Goal: Transaction & Acquisition: Obtain resource

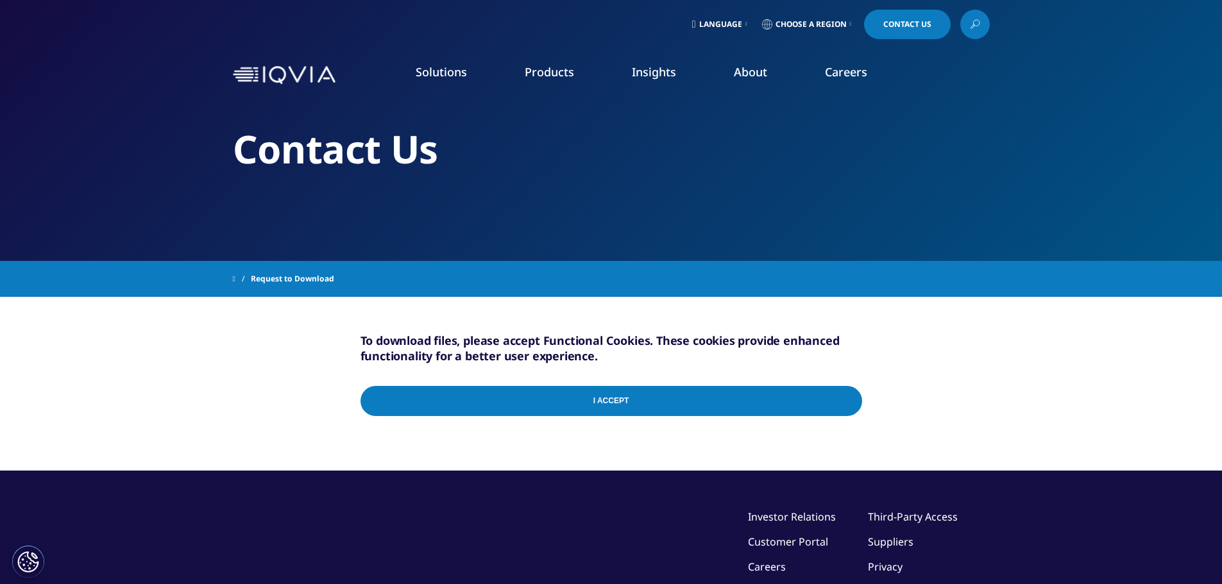
click at [651, 404] on input "I Accept" at bounding box center [612, 401] width 502 height 30
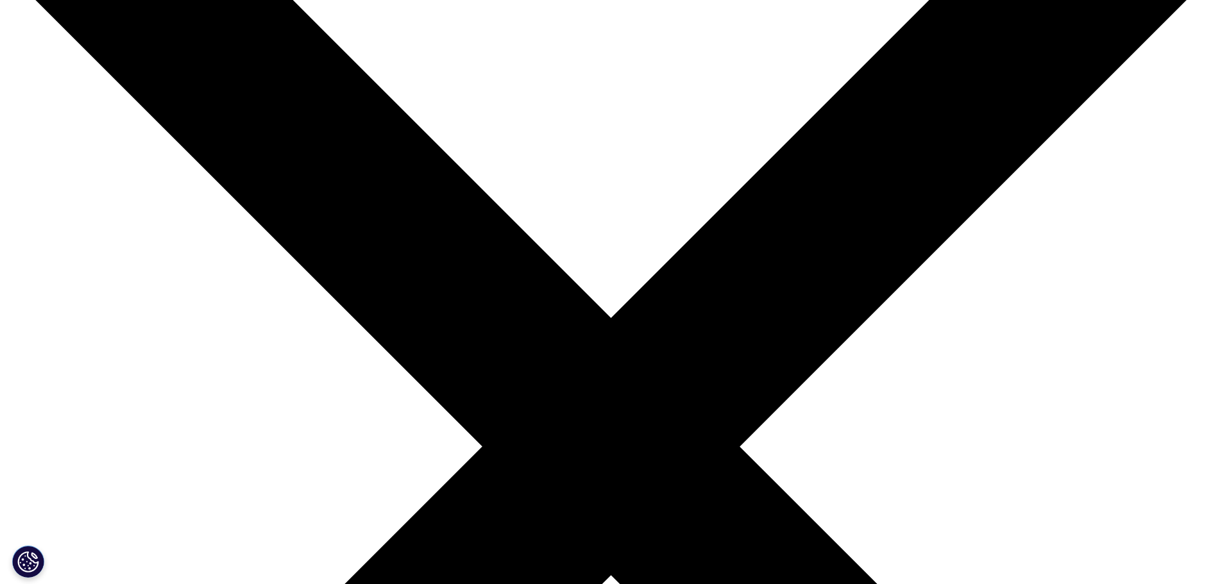
scroll to position [216, 0]
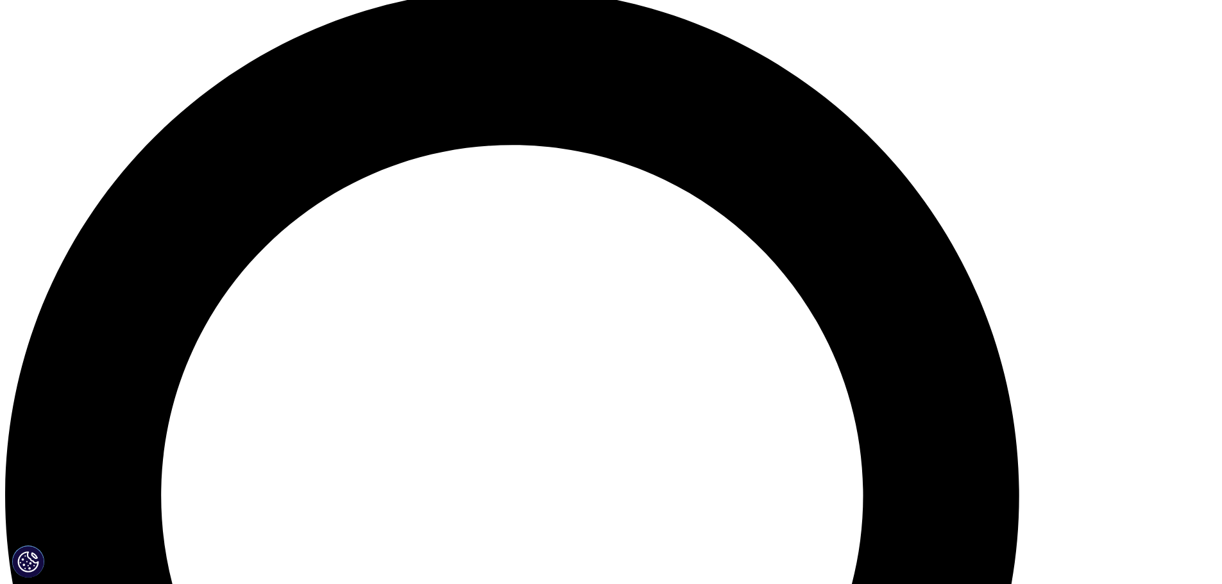
scroll to position [707, 0]
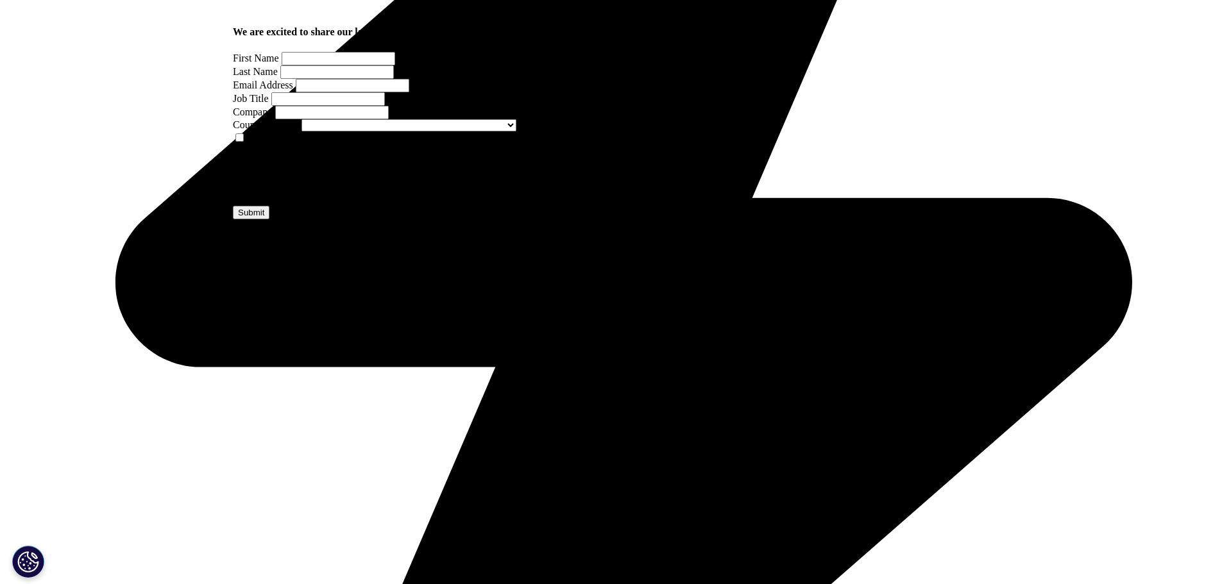
click at [302, 65] on input "First Name" at bounding box center [339, 58] width 114 height 13
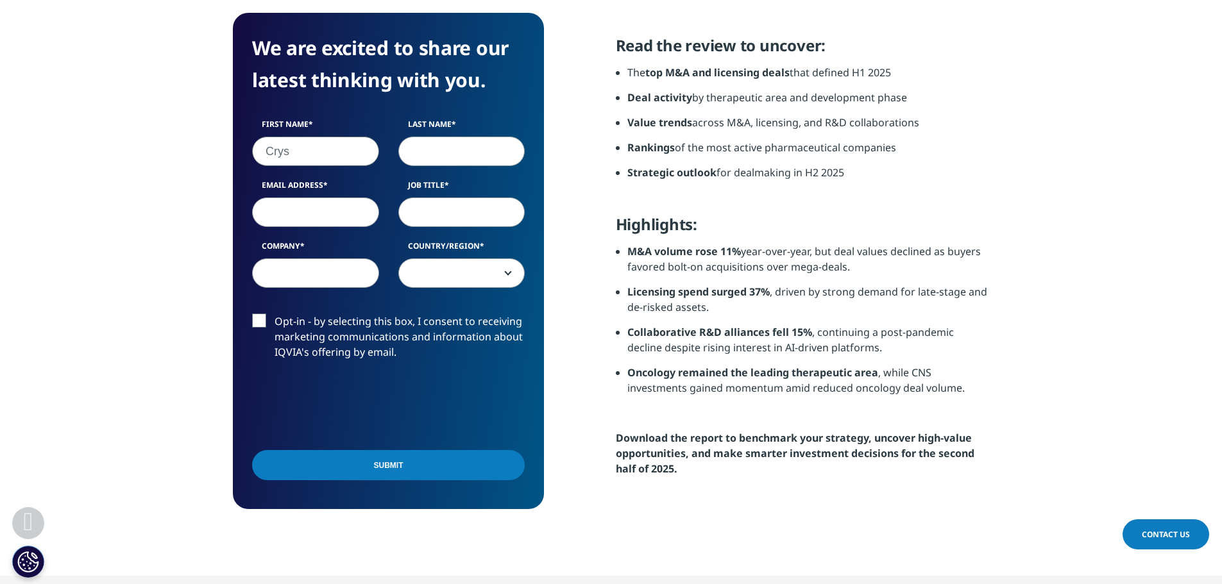
type input "Crys"
type input "Di"
type input "[EMAIL_ADDRESS][DOMAIN_NAME]"
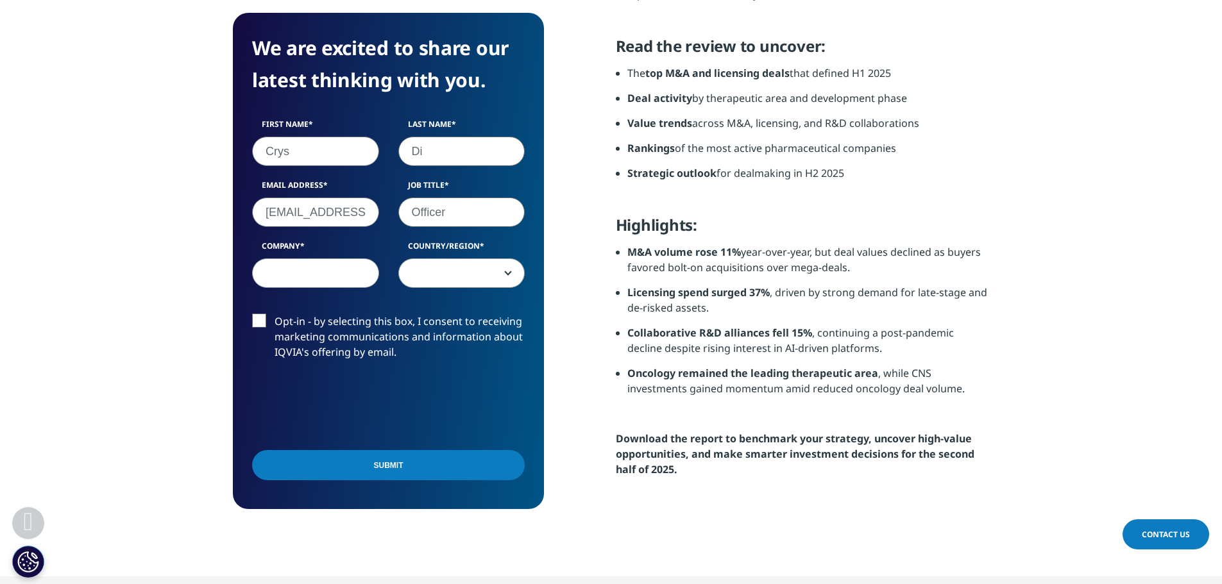
type input "Officer"
type input "ATMF"
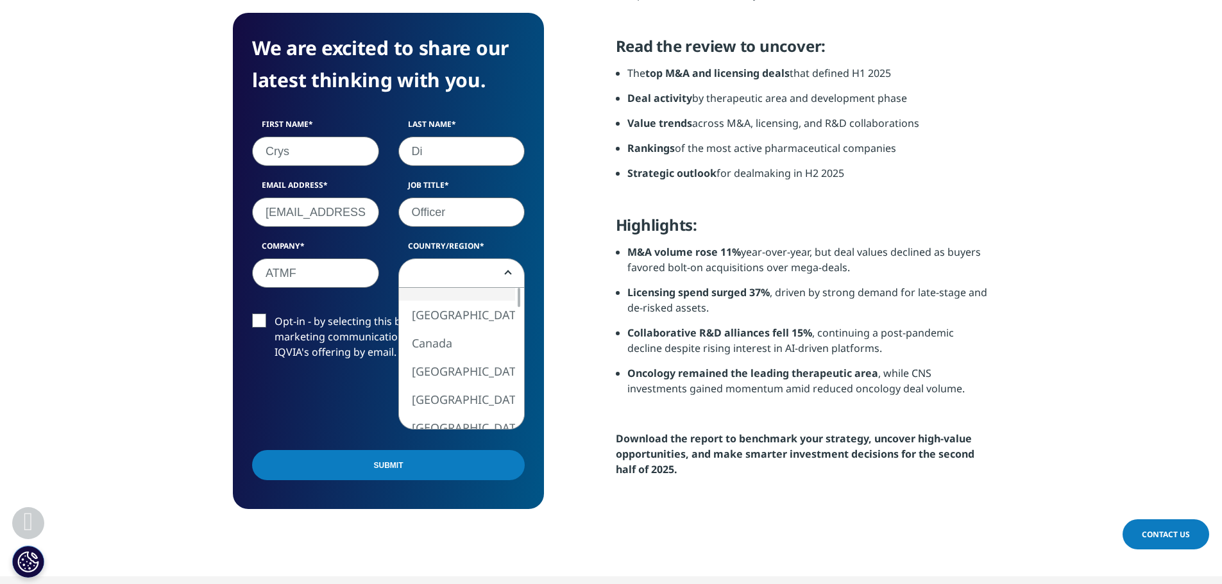
click at [456, 278] on span at bounding box center [462, 274] width 126 height 30
select select "Netherlands"
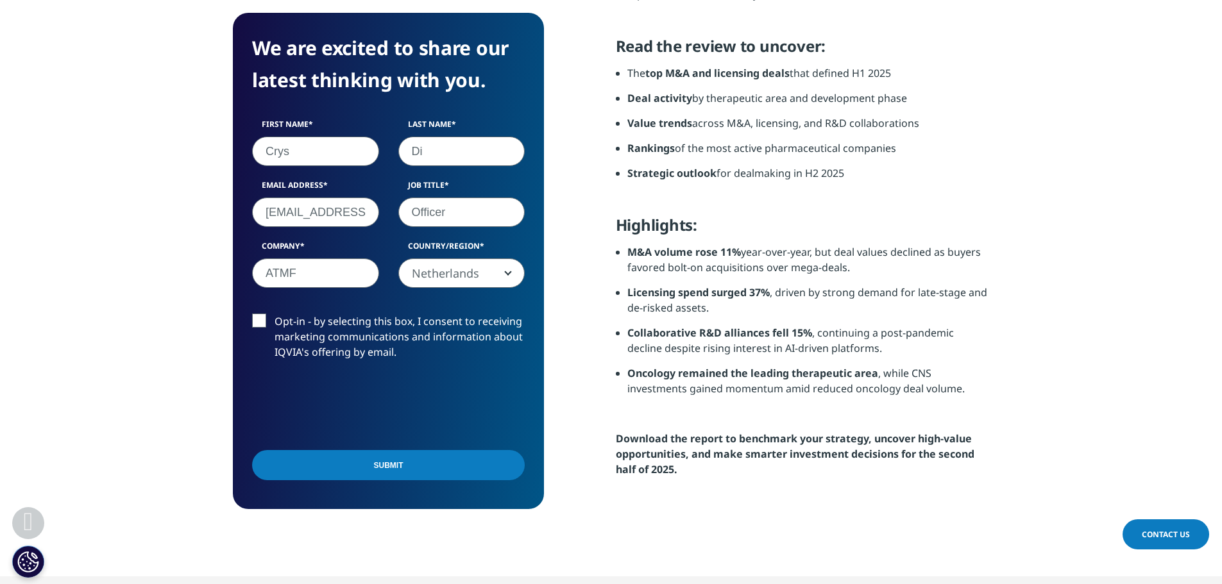
click at [358, 473] on input "Submit" at bounding box center [388, 465] width 273 height 30
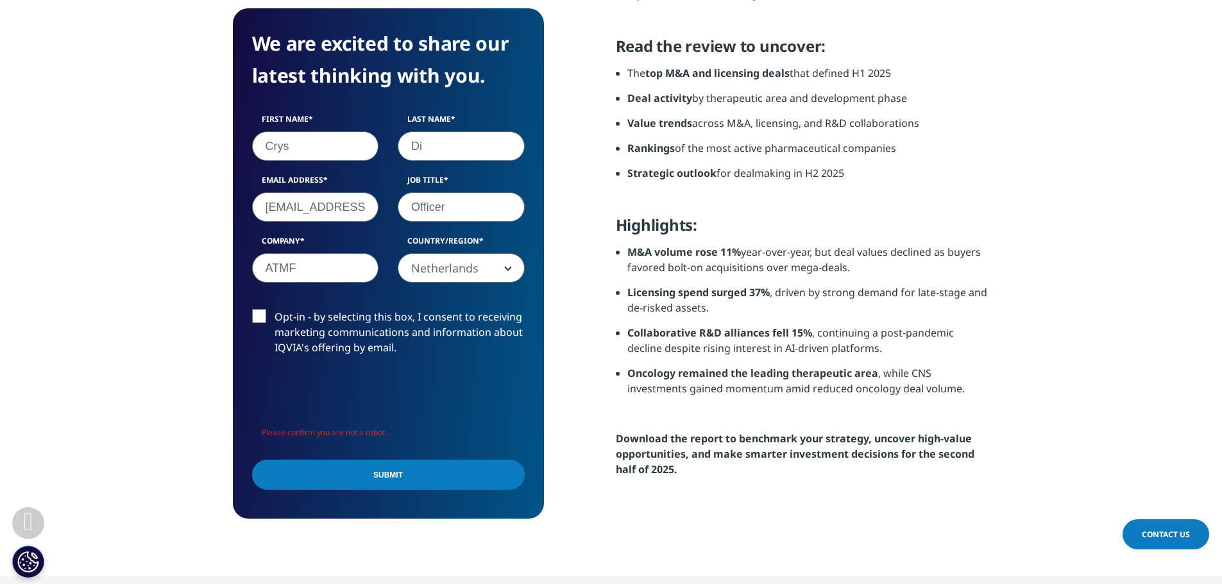
click at [421, 470] on input "Submit" at bounding box center [388, 475] width 273 height 30
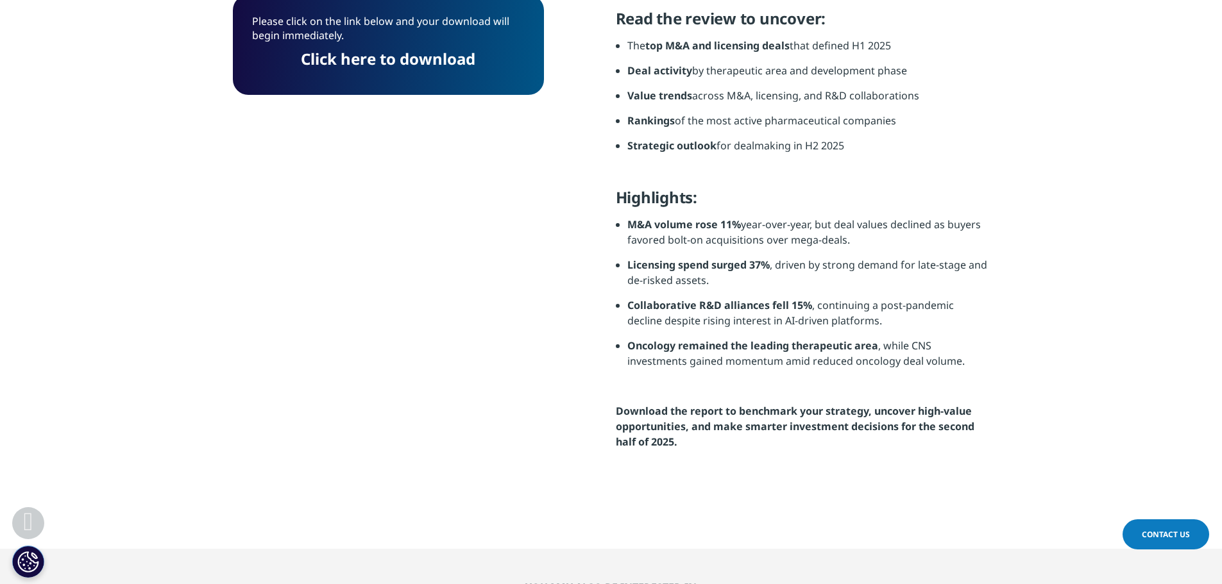
scroll to position [100, 311]
